Goal: Information Seeking & Learning: Learn about a topic

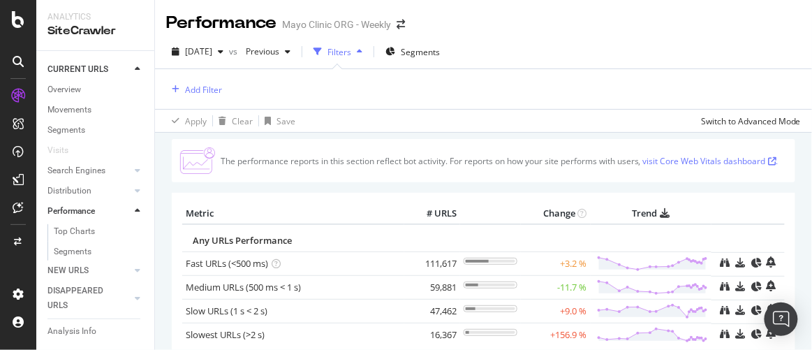
click at [164, 249] on div "The performance reports in this section reflect bot activity. For reports on ho…" at bounding box center [483, 308] width 657 height 350
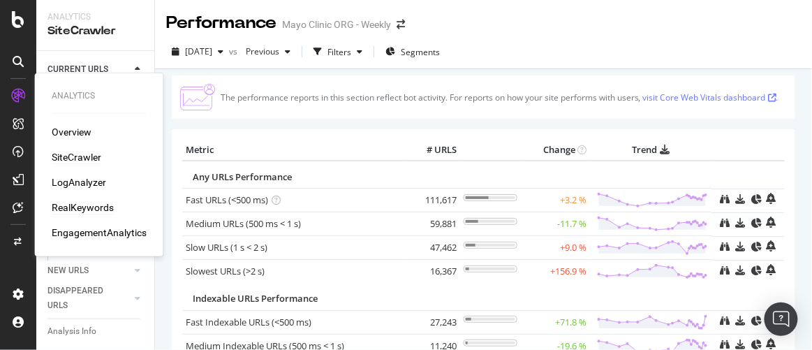
click at [68, 207] on div "RealKeywords" at bounding box center [83, 207] width 62 height 14
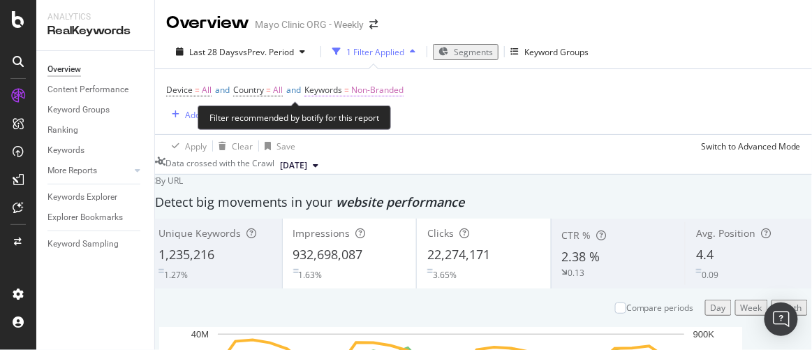
click at [342, 89] on span "Keywords" at bounding box center [323, 90] width 38 height 12
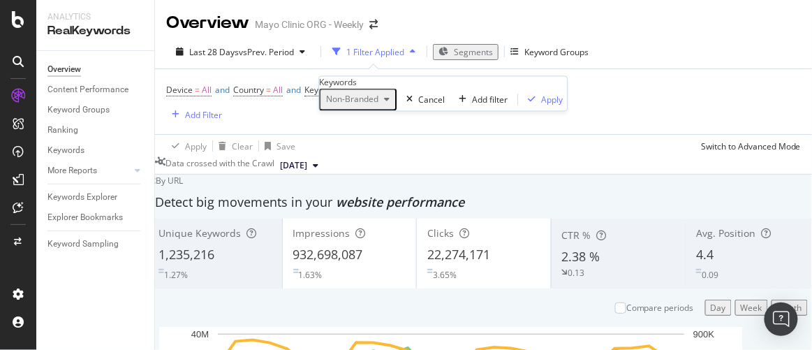
click at [379, 105] on span "Non-Branded" at bounding box center [350, 100] width 58 height 12
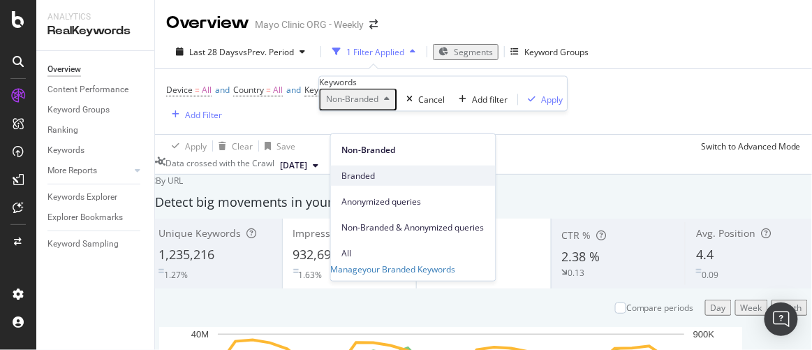
click at [368, 169] on span "Branded" at bounding box center [413, 175] width 142 height 13
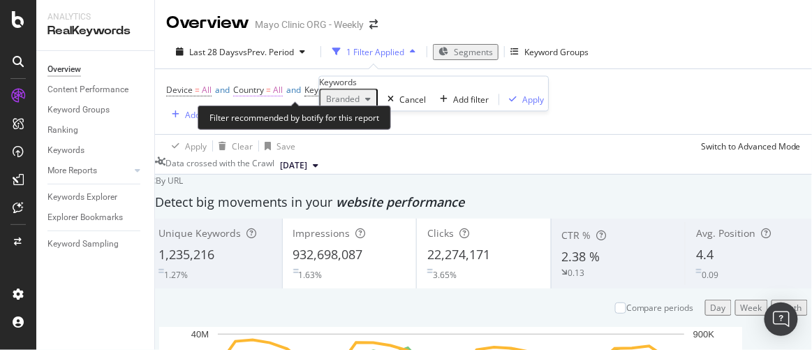
click at [264, 86] on span "Country" at bounding box center [248, 90] width 31 height 12
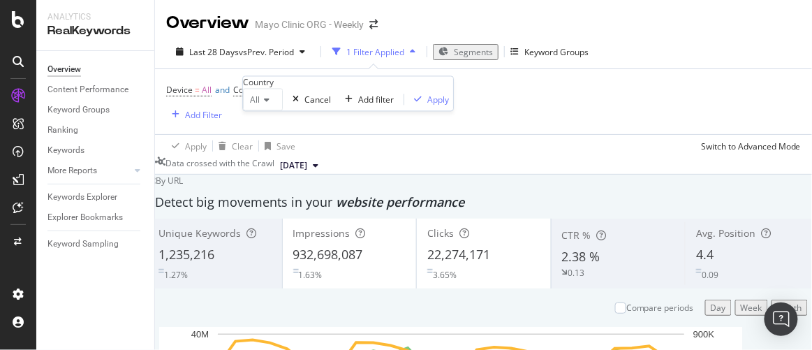
click at [270, 105] on icon at bounding box center [265, 100] width 10 height 8
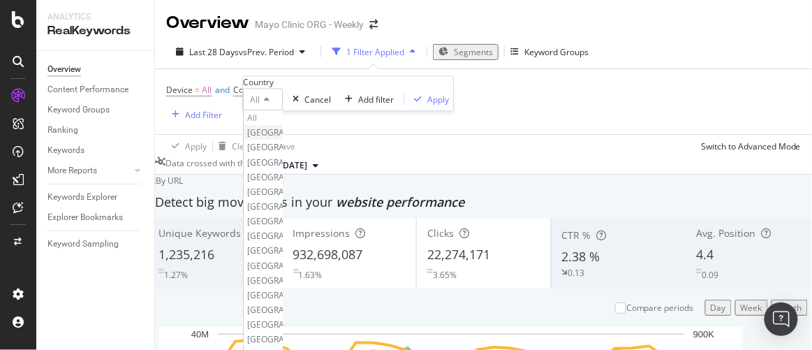
click at [282, 139] on span "[GEOGRAPHIC_DATA]" at bounding box center [289, 133] width 85 height 12
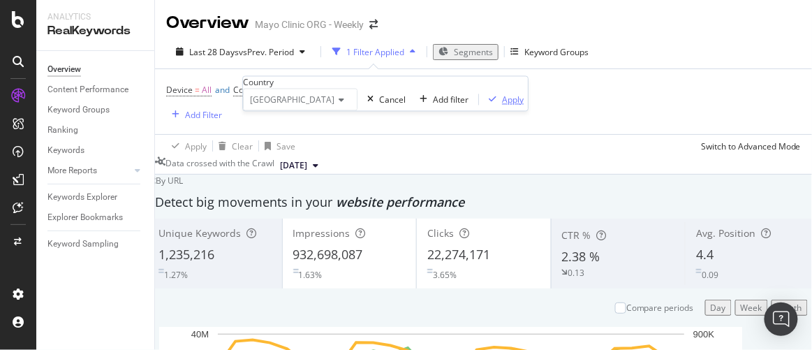
click at [502, 105] on div "Apply" at bounding box center [513, 100] width 22 height 12
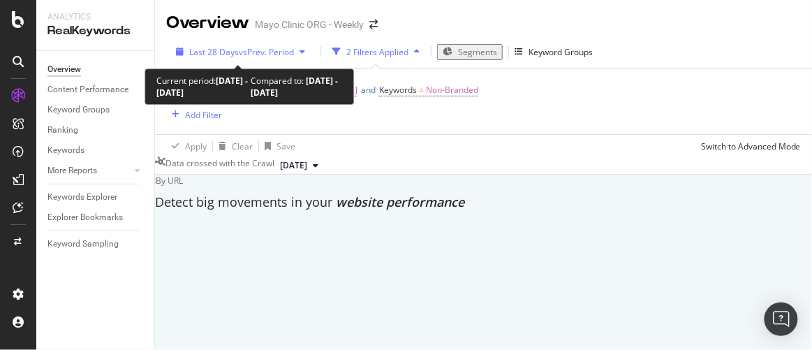
click at [239, 48] on span "vs Prev. Period" at bounding box center [266, 52] width 55 height 12
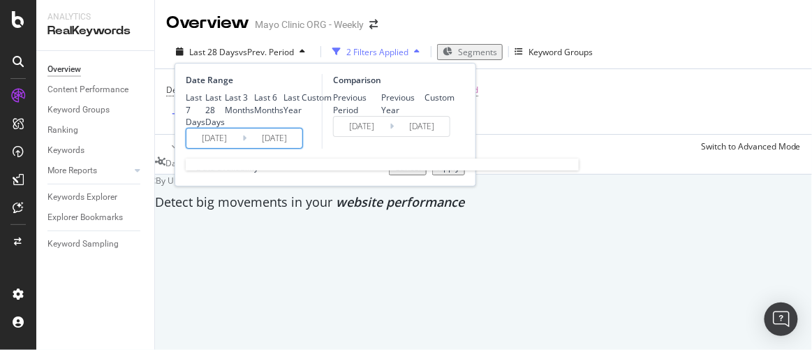
click at [218, 148] on input "2025/08/10" at bounding box center [214, 138] width 56 height 20
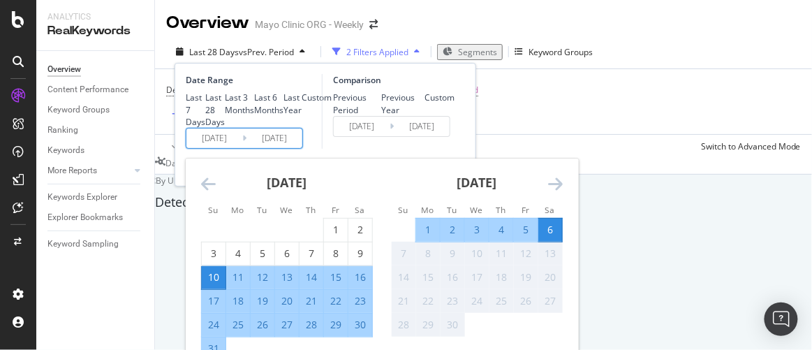
scroll to position [317, 0]
click at [205, 192] on icon "Move backward to switch to the previous month." at bounding box center [208, 183] width 15 height 17
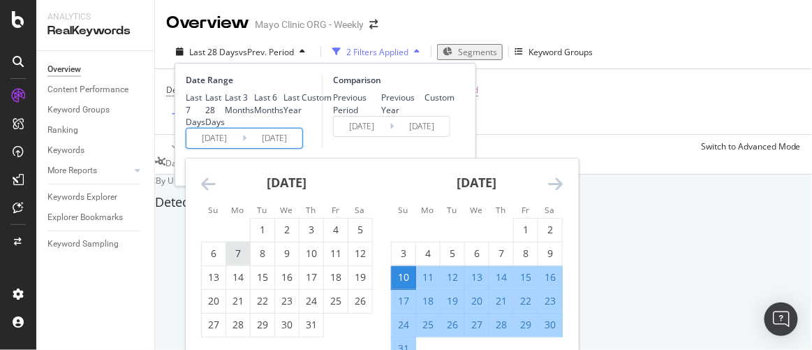
click at [238, 260] on div "7" at bounding box center [238, 254] width 24 height 14
type input "2025/07/07"
type input "2025/05/06"
type input "2025/07/06"
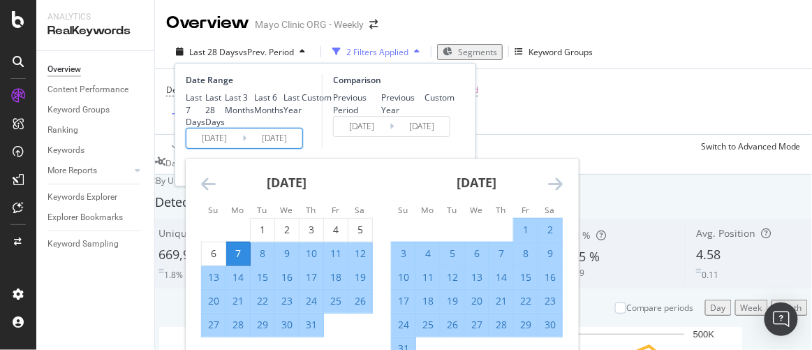
click at [237, 260] on div "7" at bounding box center [238, 254] width 24 height 14
type input "2025/07/07"
type input "2025/07/06"
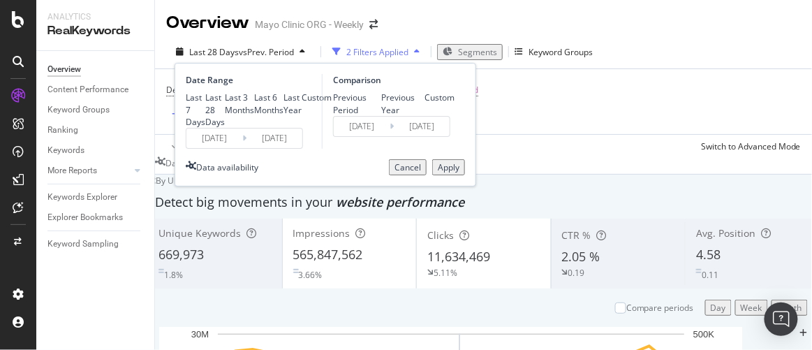
click at [438, 173] on div "Apply" at bounding box center [449, 167] width 22 height 12
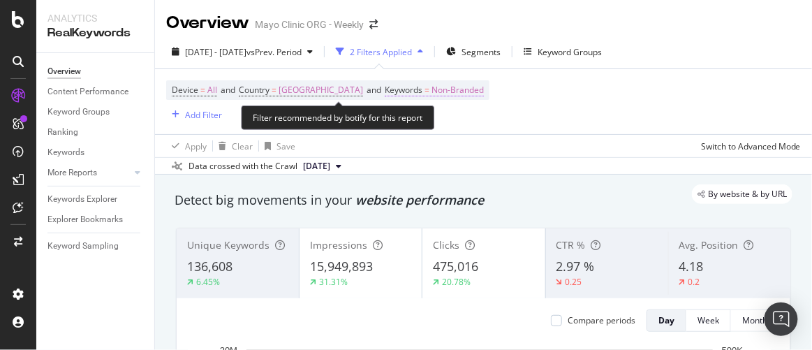
click at [476, 90] on span "Non-Branded" at bounding box center [458, 90] width 52 height 20
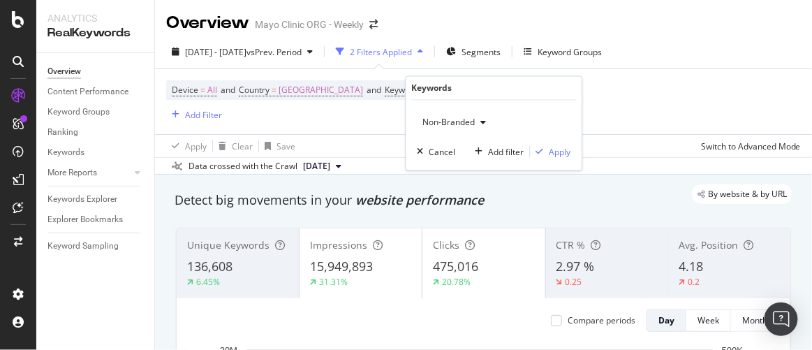
click at [474, 126] on span "Non-Branded" at bounding box center [447, 123] width 58 height 12
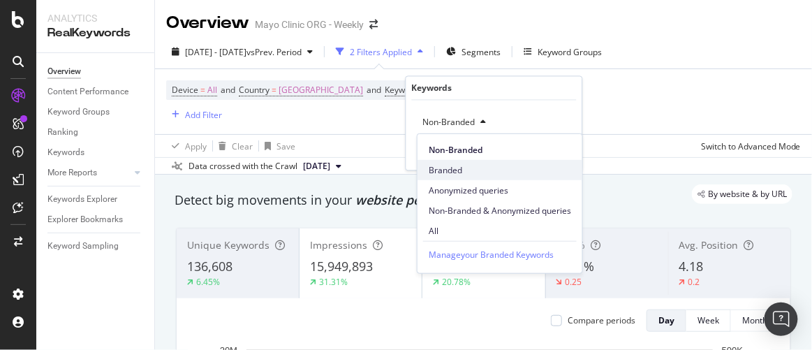
click at [448, 168] on span "Branded" at bounding box center [500, 169] width 142 height 13
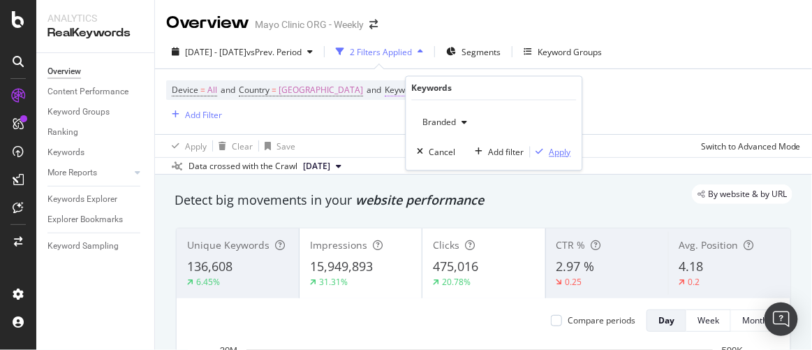
click at [548, 151] on div "button" at bounding box center [540, 152] width 19 height 8
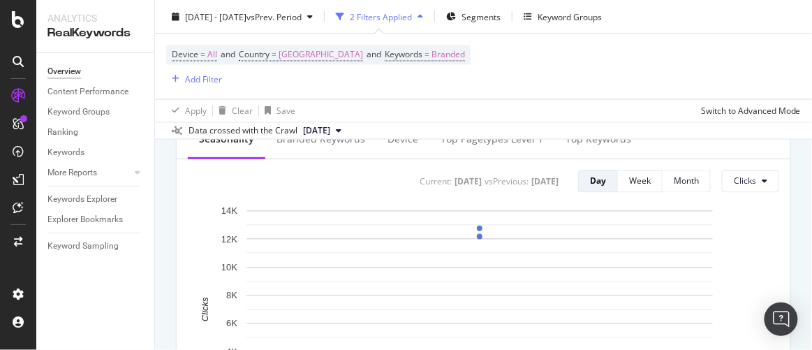
scroll to position [508, 0]
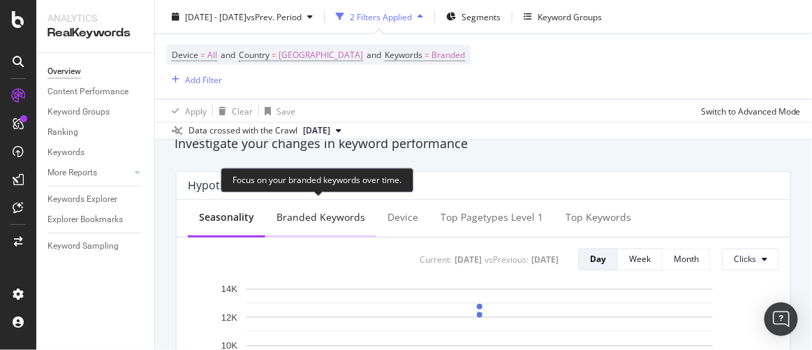
click at [316, 216] on div "Branded Keywords" at bounding box center [321, 217] width 89 height 14
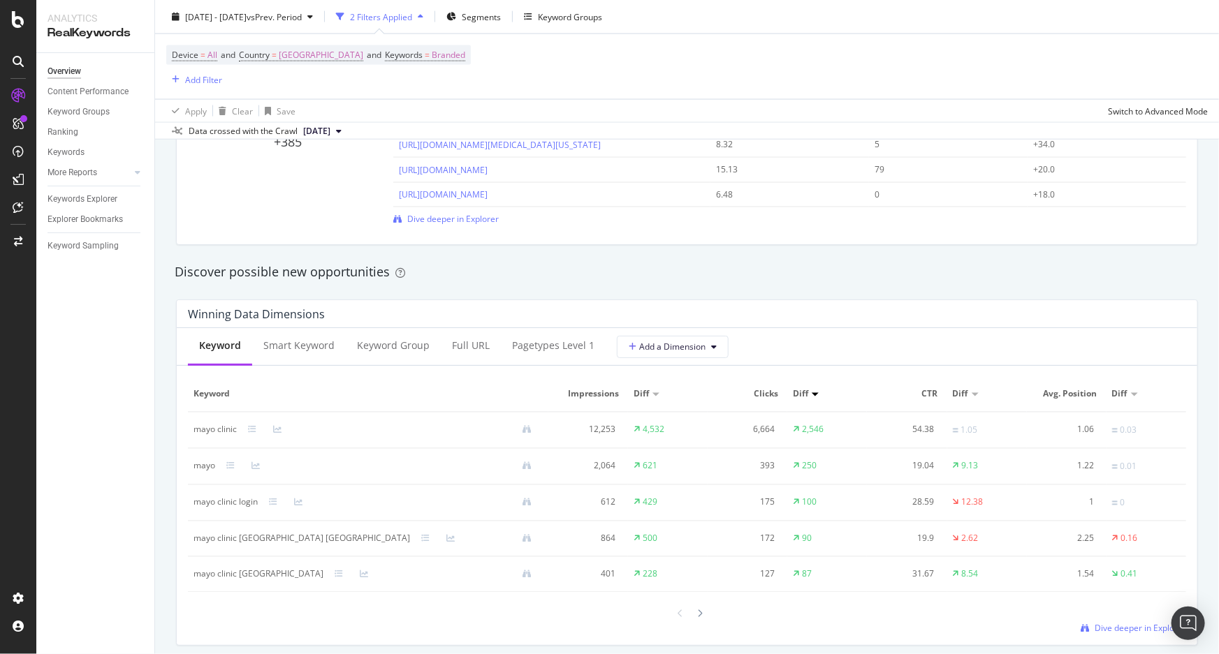
scroll to position [1143, 0]
